Goal: Entertainment & Leisure: Browse casually

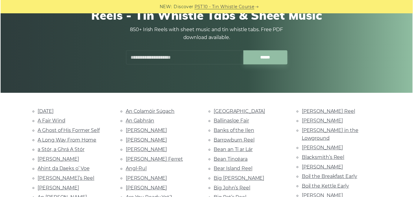
scroll to position [98, 0]
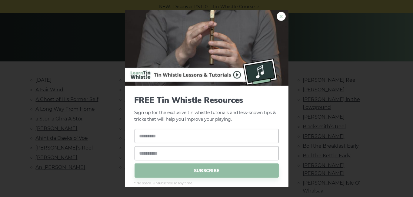
click at [281, 18] on link "×" at bounding box center [281, 16] width 9 height 9
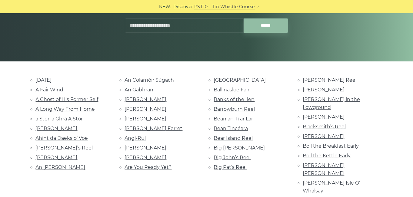
scroll to position [0, 0]
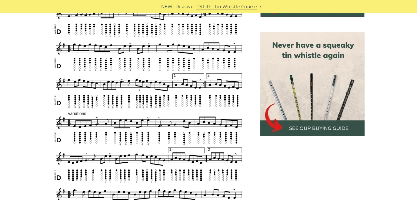
scroll to position [195, 0]
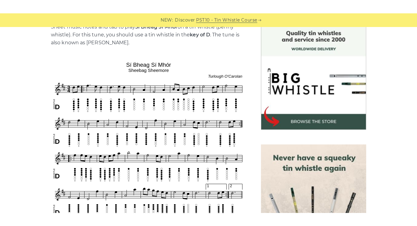
scroll to position [195, 0]
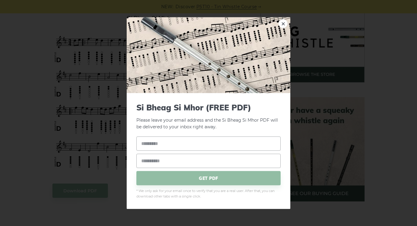
drag, startPoint x: 44, startPoint y: 87, endPoint x: 45, endPoint y: 92, distance: 4.9
click at [45, 87] on div "× Si­ Bheag Si­ Mhor (FREE PDF) Please leave your email address and the Si­ Bhe…" at bounding box center [208, 113] width 417 height 226
click at [287, 24] on link "×" at bounding box center [283, 23] width 9 height 9
